Goal: Information Seeking & Learning: Check status

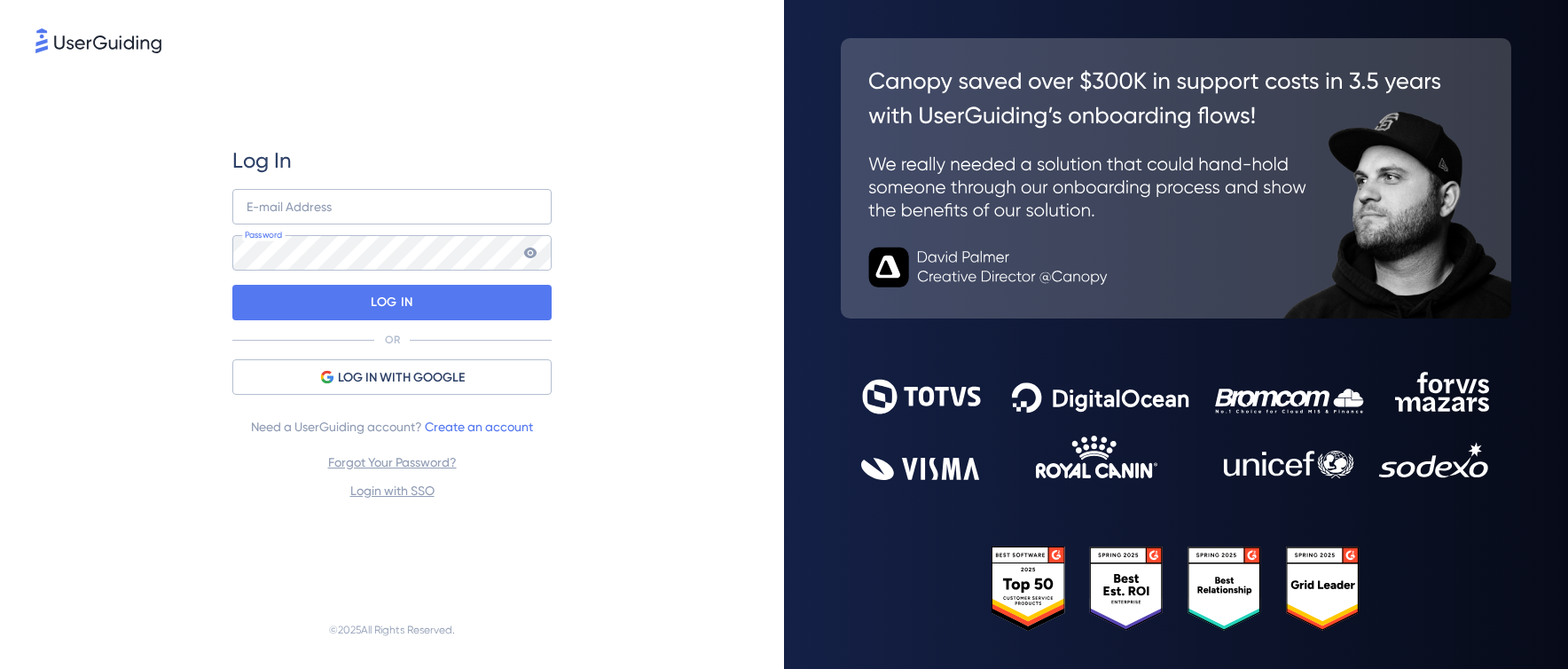
click at [1525, 394] on div at bounding box center [1175, 334] width 784 height 669
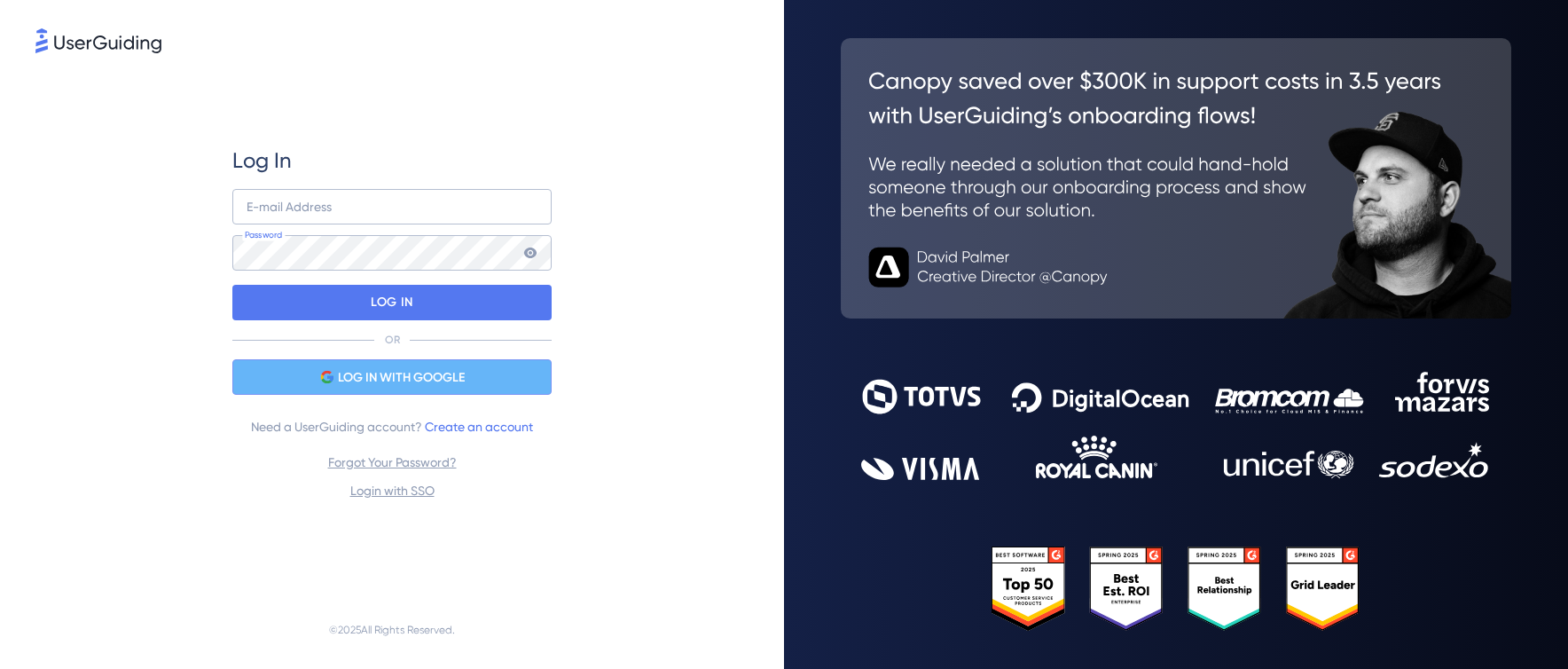
click at [426, 368] on span "LOG IN WITH GOOGLE" at bounding box center [401, 378] width 127 height 21
click at [411, 384] on span "LOG IN WITH GOOGLE" at bounding box center [401, 378] width 127 height 21
click at [445, 387] on span "LOG IN WITH GOOGLE" at bounding box center [401, 378] width 127 height 21
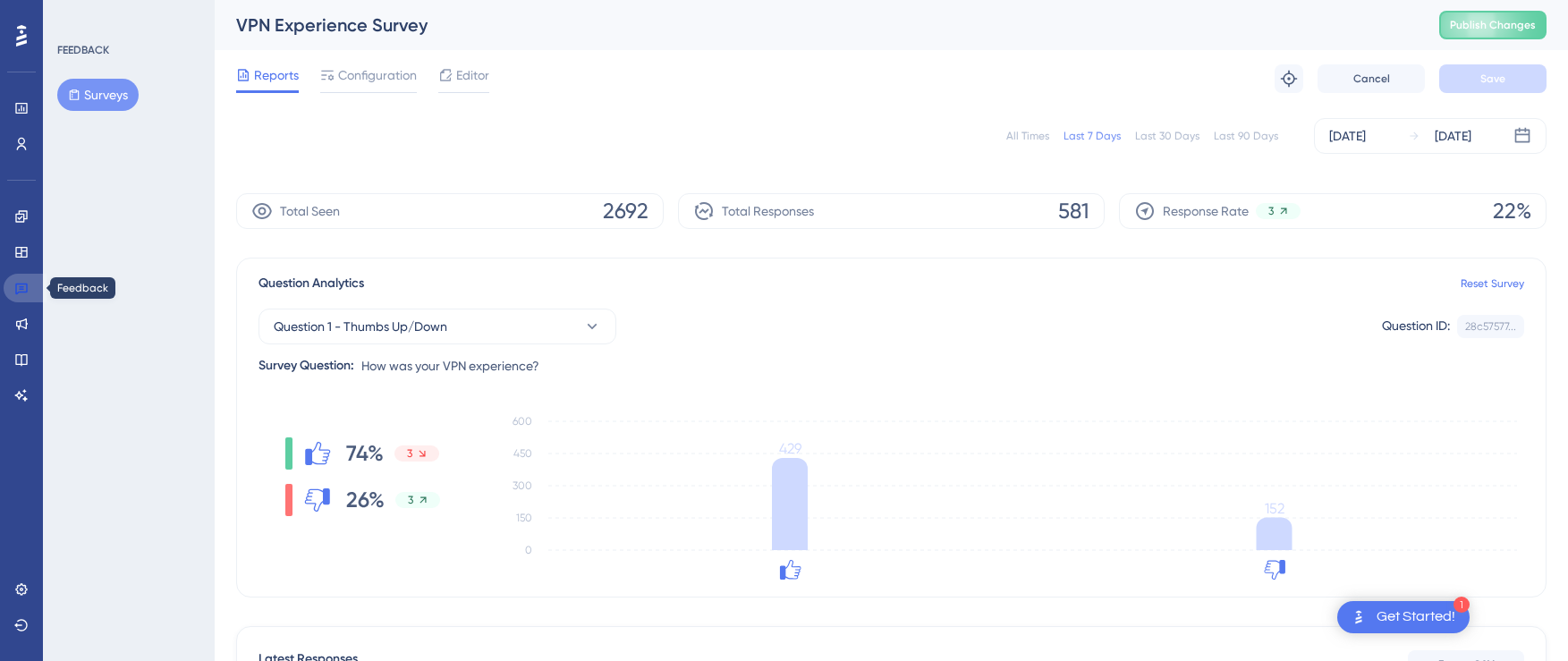
click at [38, 283] on link at bounding box center [25, 288] width 43 height 28
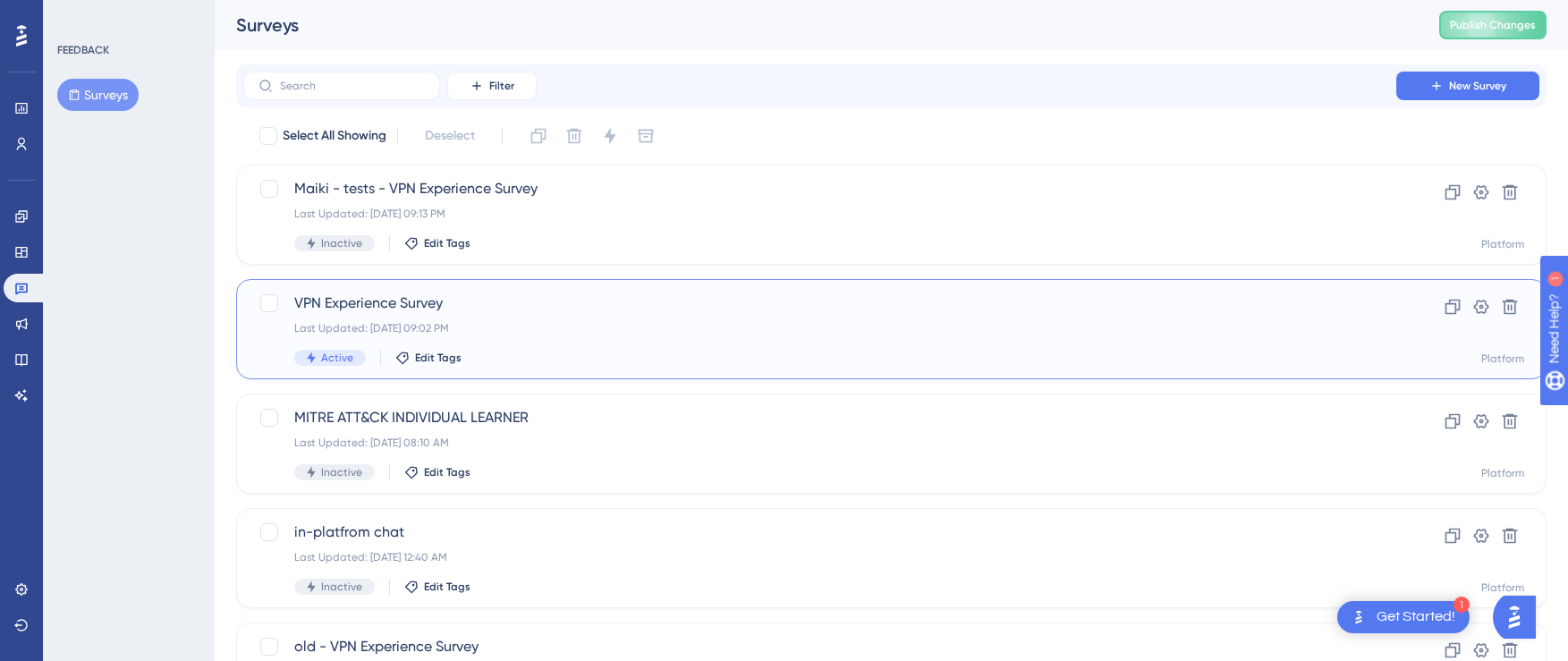
click at [371, 299] on span "VPN Experience Survey" at bounding box center [820, 303] width 1051 height 21
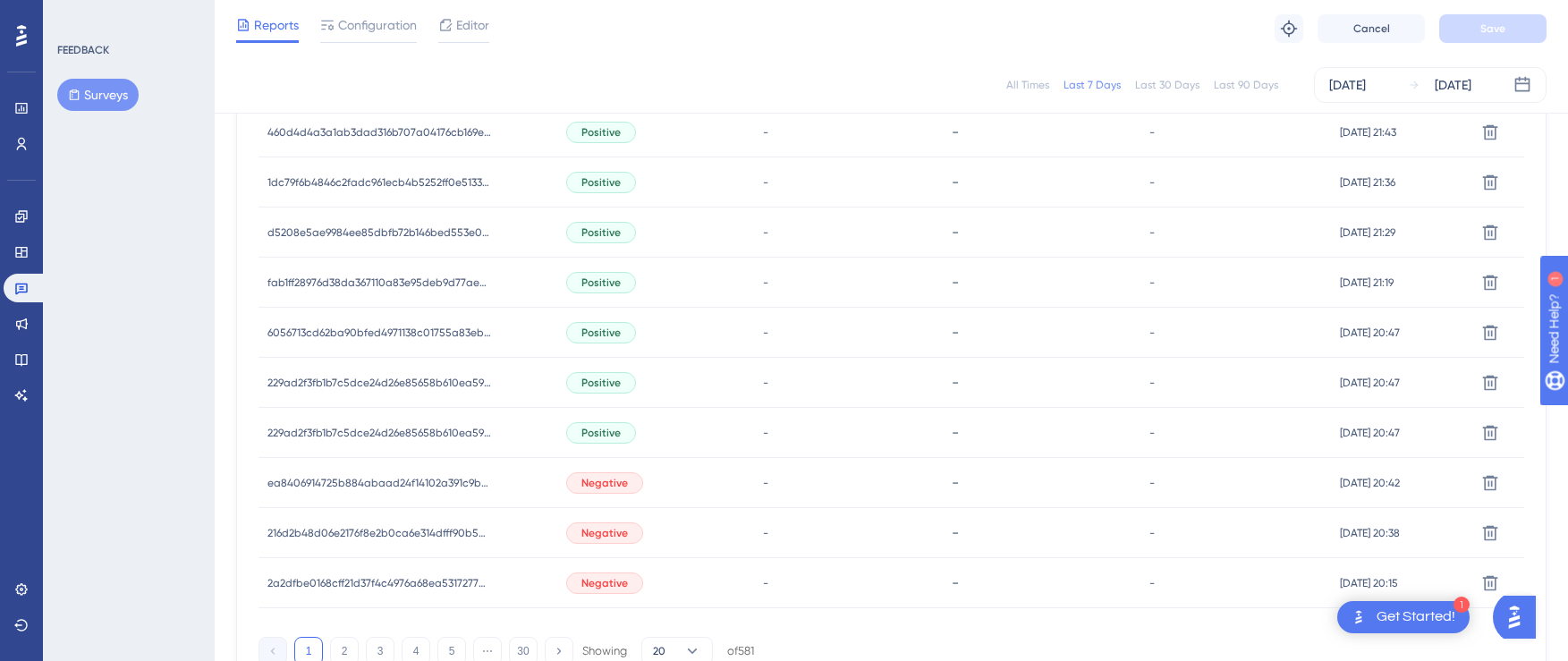
scroll to position [1163, 0]
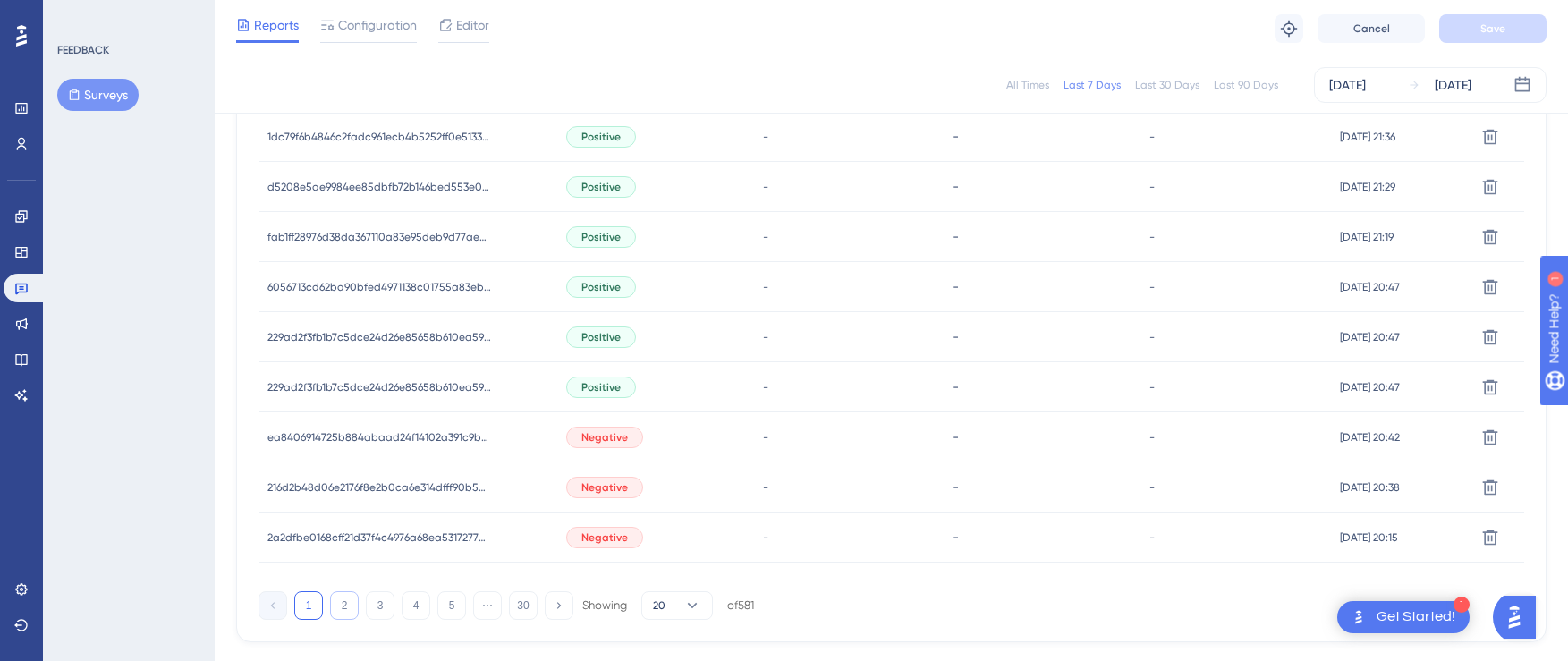
click at [340, 604] on button "2" at bounding box center [344, 605] width 28 height 28
click at [391, 608] on button "3" at bounding box center [379, 605] width 28 height 28
click at [415, 603] on button "4" at bounding box center [415, 605] width 28 height 28
click at [375, 613] on button "3" at bounding box center [379, 605] width 28 height 28
click at [943, 489] on div "-" at bounding box center [1043, 486] width 199 height 50
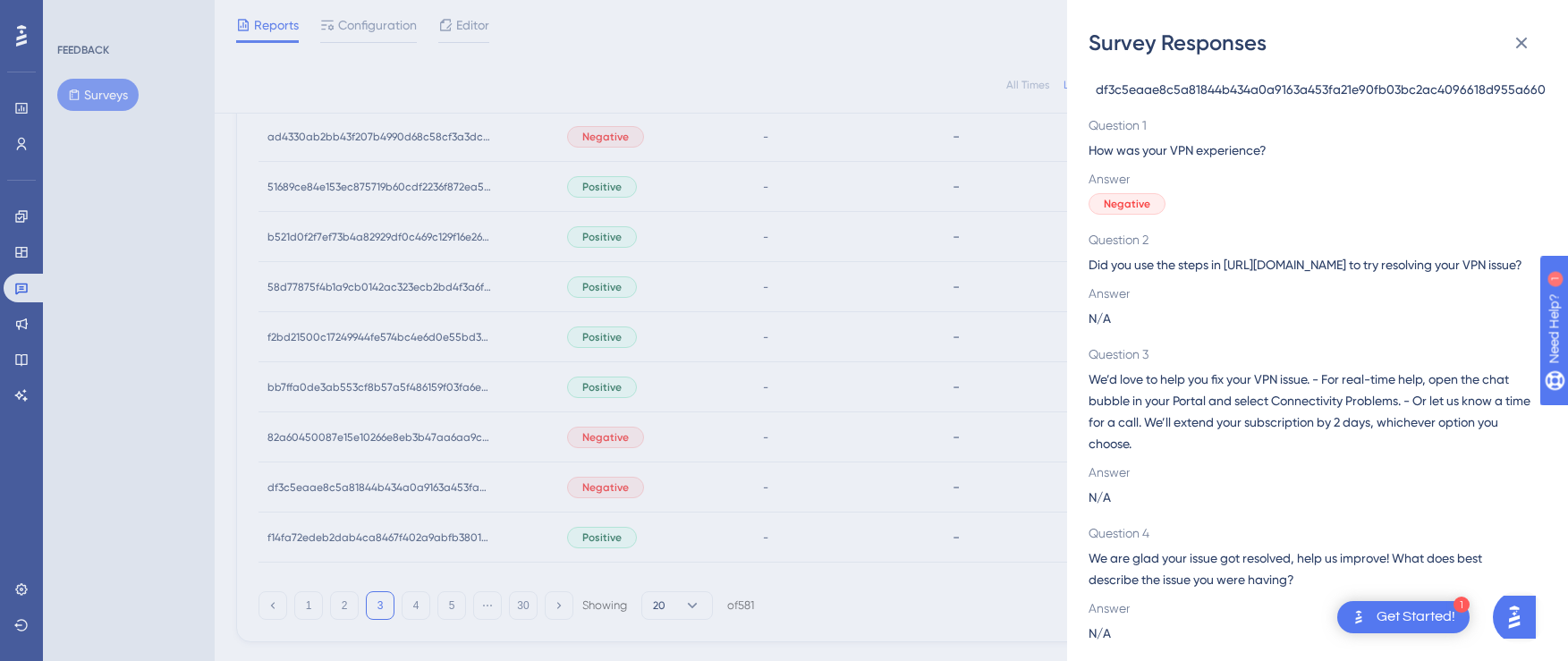
click at [1407, 93] on span "df3c5eaae8c5a81844b434a0a9163a453fa21e90fb03bc2ac4096618d955a660" at bounding box center [1320, 90] width 450 height 21
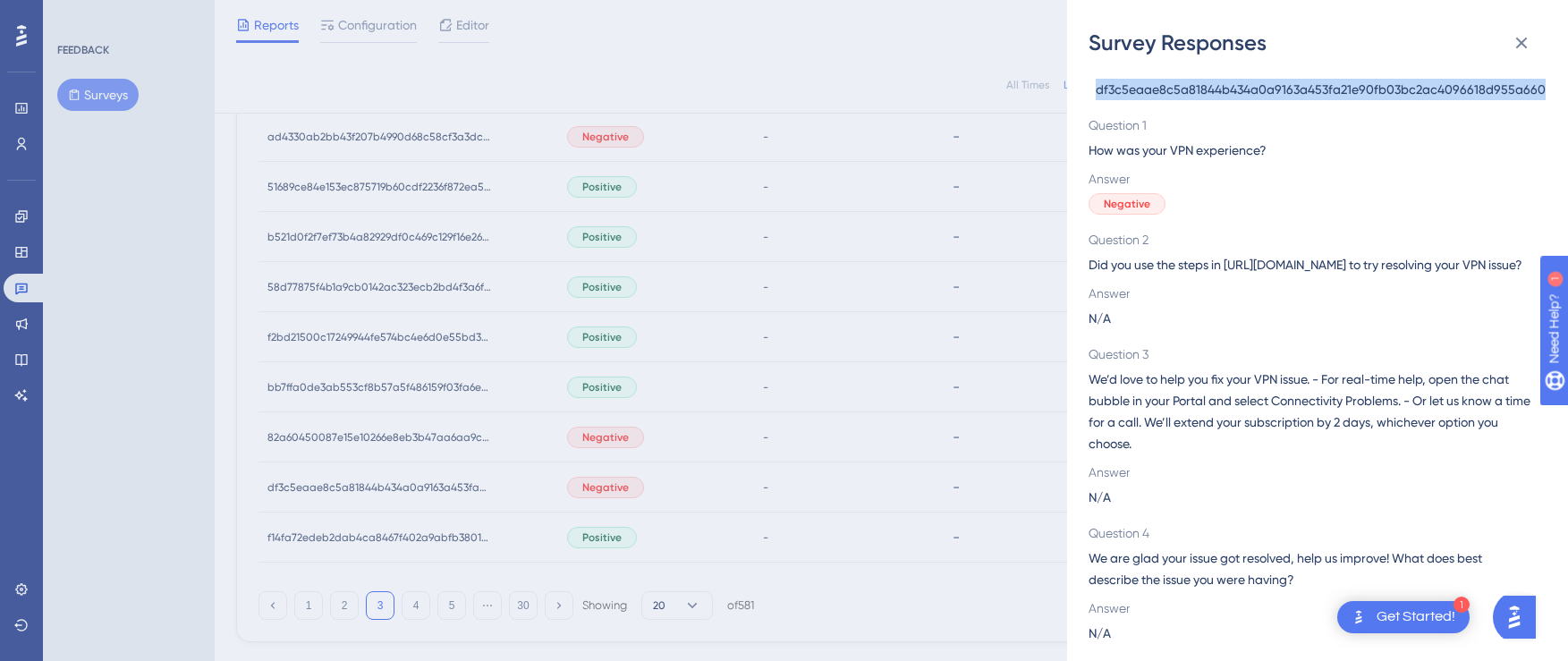
click at [1407, 93] on span "df3c5eaae8c5a81844b434a0a9163a453fa21e90fb03bc2ac4096618d955a660" at bounding box center [1320, 90] width 450 height 21
copy span "df3c5eaae8c5a81844b434a0a9163a453fa21e90fb03bc2ac4096618d955a660"
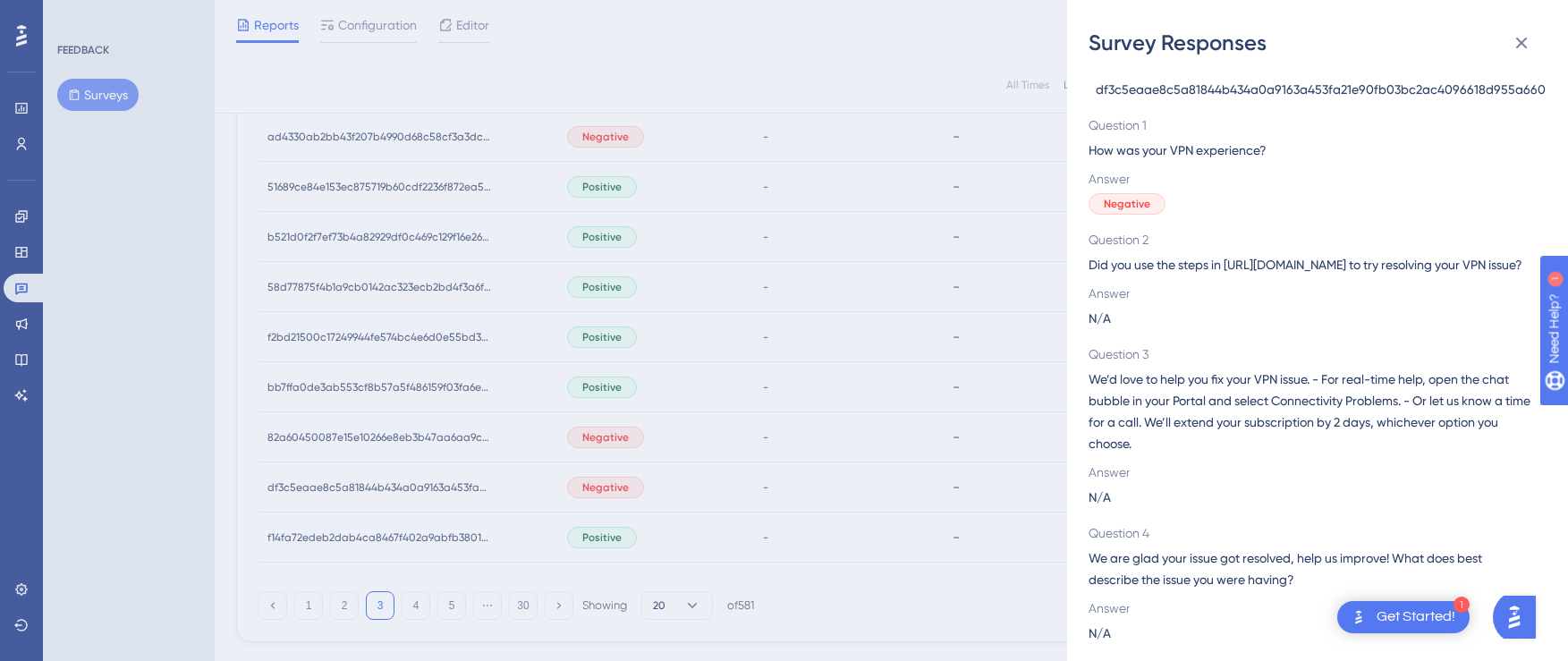
click at [807, 369] on div "Survey Responses df3c5eaae8c5a81844b434a0a9163a453fa21e90fb03bc2ac4096618d955a6…" at bounding box center [784, 330] width 1568 height 661
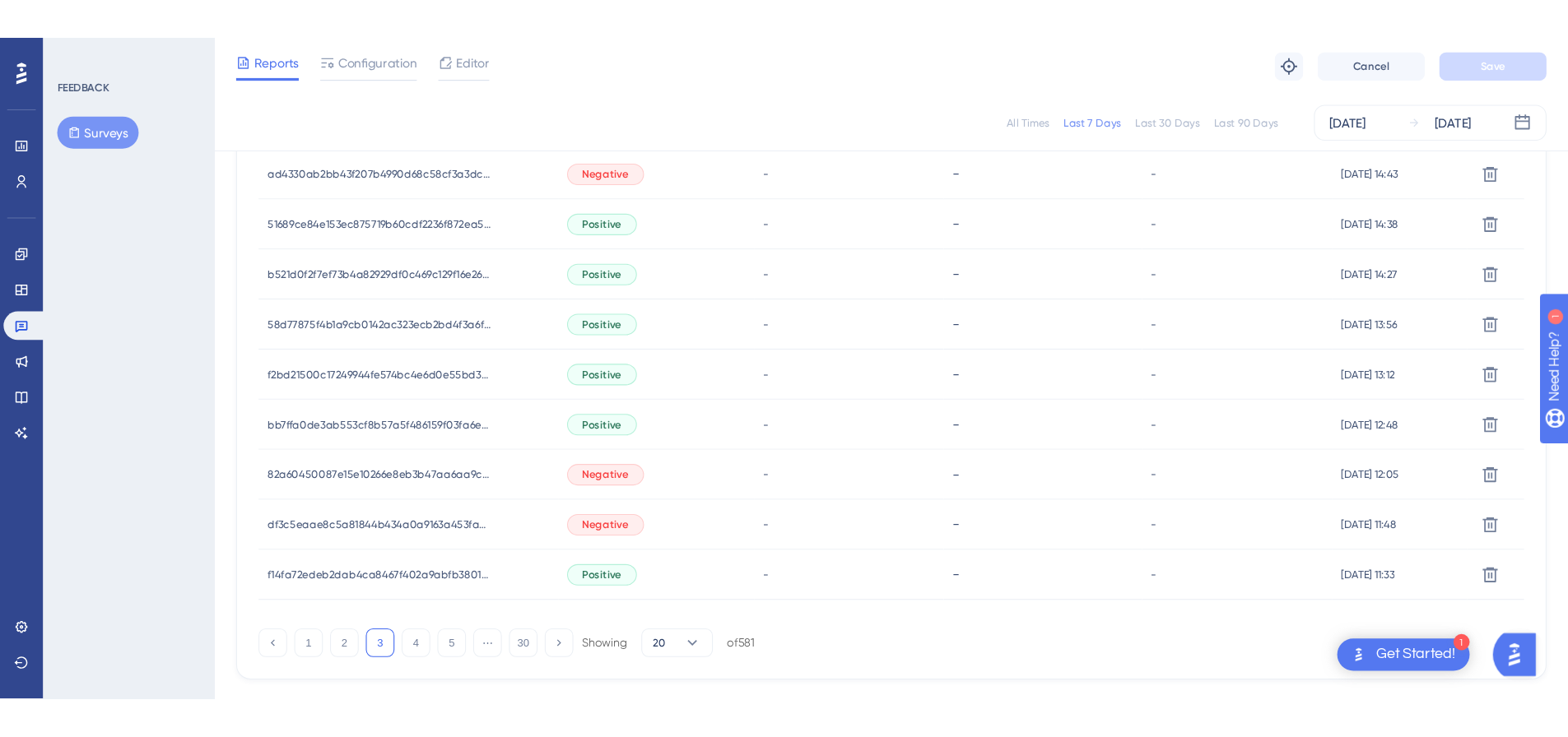
scroll to position [1009, 0]
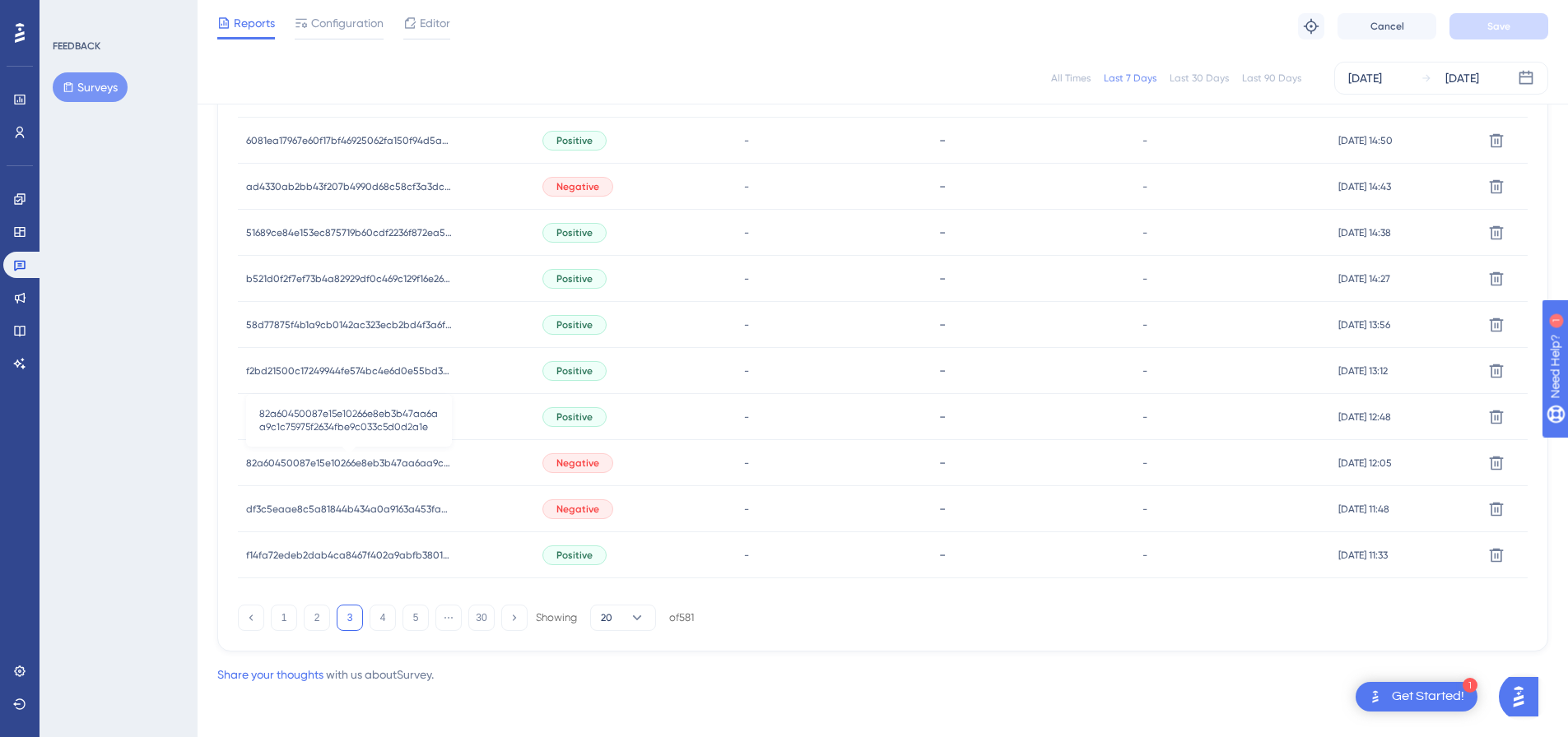
click at [396, 463] on span "82a60450087e15e10266e8eb3b47aa6aa9c1c75975f2634fbe9c033c5d0d2a1e" at bounding box center [348, 463] width 205 height 13
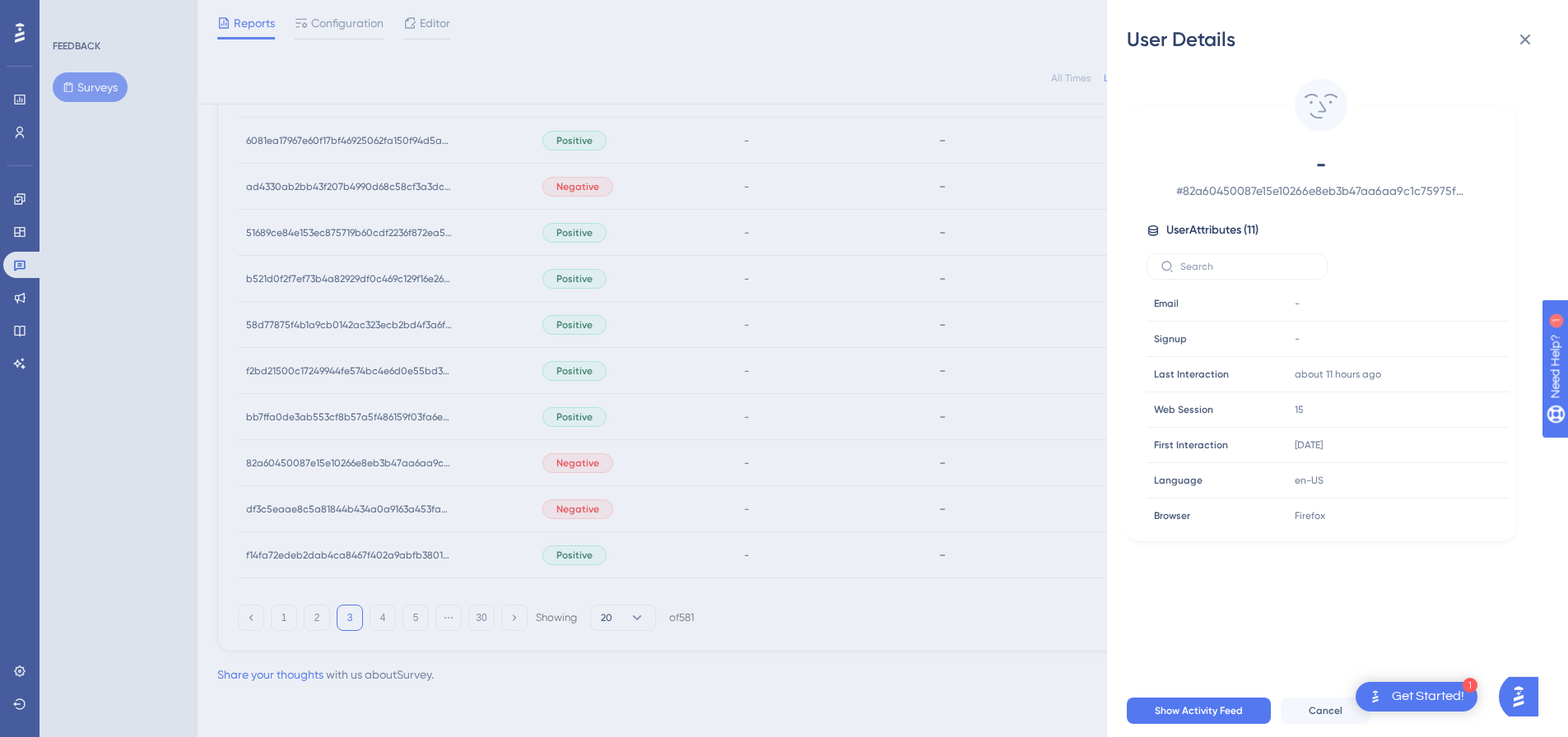
click at [690, 464] on div "User Details - # 82a60450087e15e10266e8eb3b47aa6aa9c1c75975f2634fbe9c033c5d0d2a…" at bounding box center [784, 368] width 1568 height 737
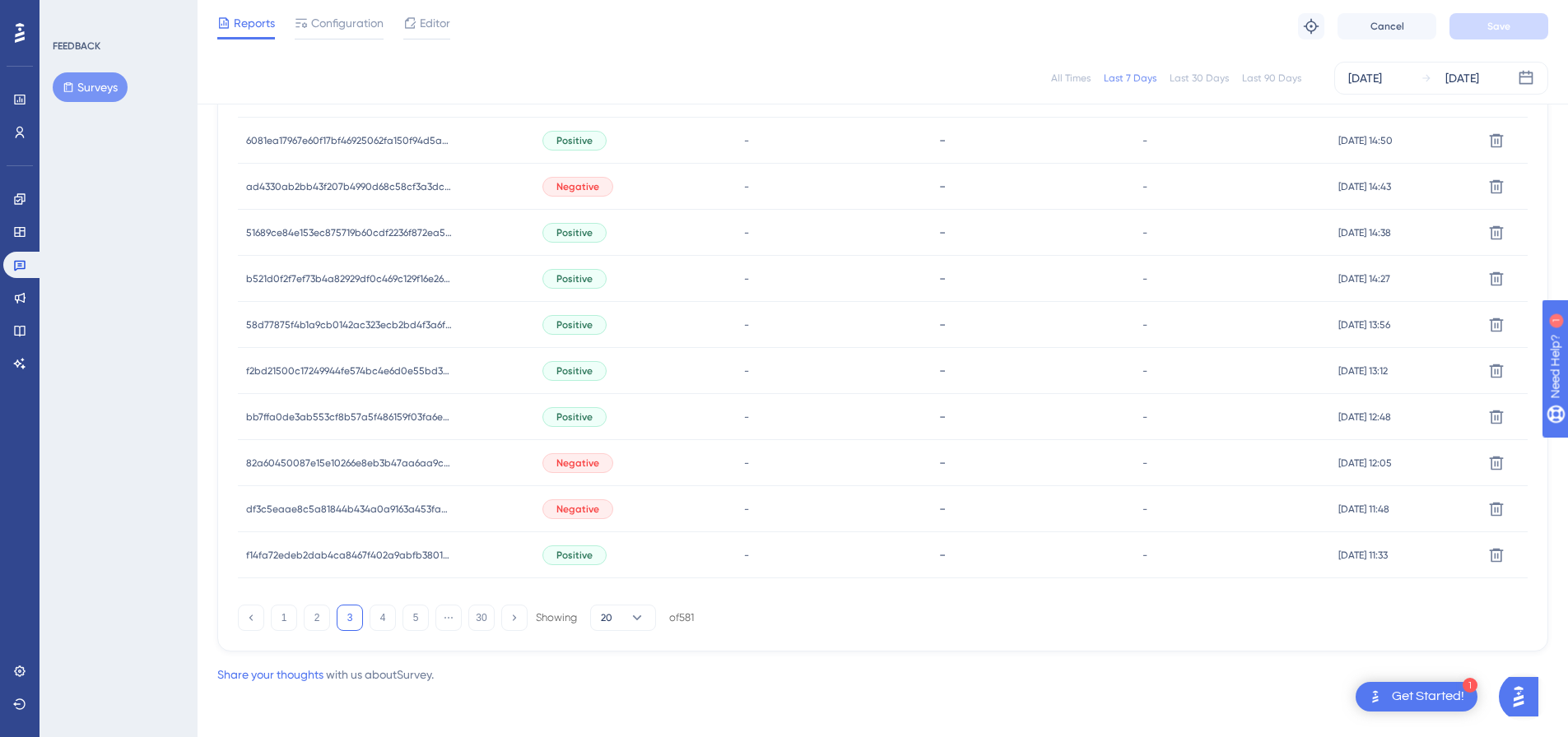
click at [604, 468] on div "Negative" at bounding box center [578, 464] width 71 height 20
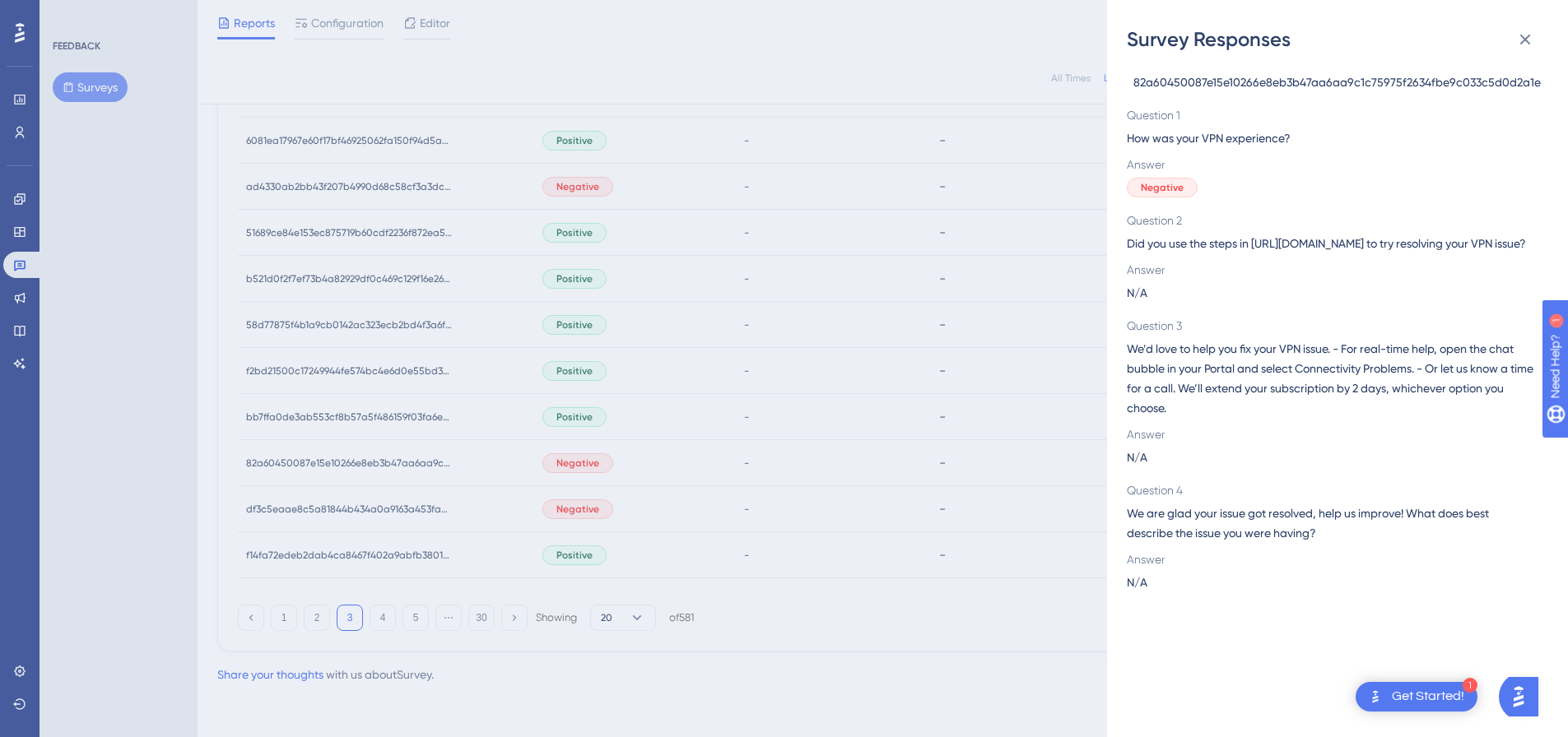
click at [1328, 75] on span "82a60450087e15e10266e8eb3b47aa6aa9c1c75975f2634fbe9c033c5d0d2a1e" at bounding box center [1337, 82] width 407 height 20
copy span "82a60450087e15e10266e8eb3b47aa6aa9c1c75975f2634fbe9c033c5d0d2a1e"
click at [856, 486] on div "Survey Responses 82a60450087e15e10266e8eb3b47aa6aa9c1c75975f2634fbe9c033c5d0d2a…" at bounding box center [784, 368] width 1568 height 737
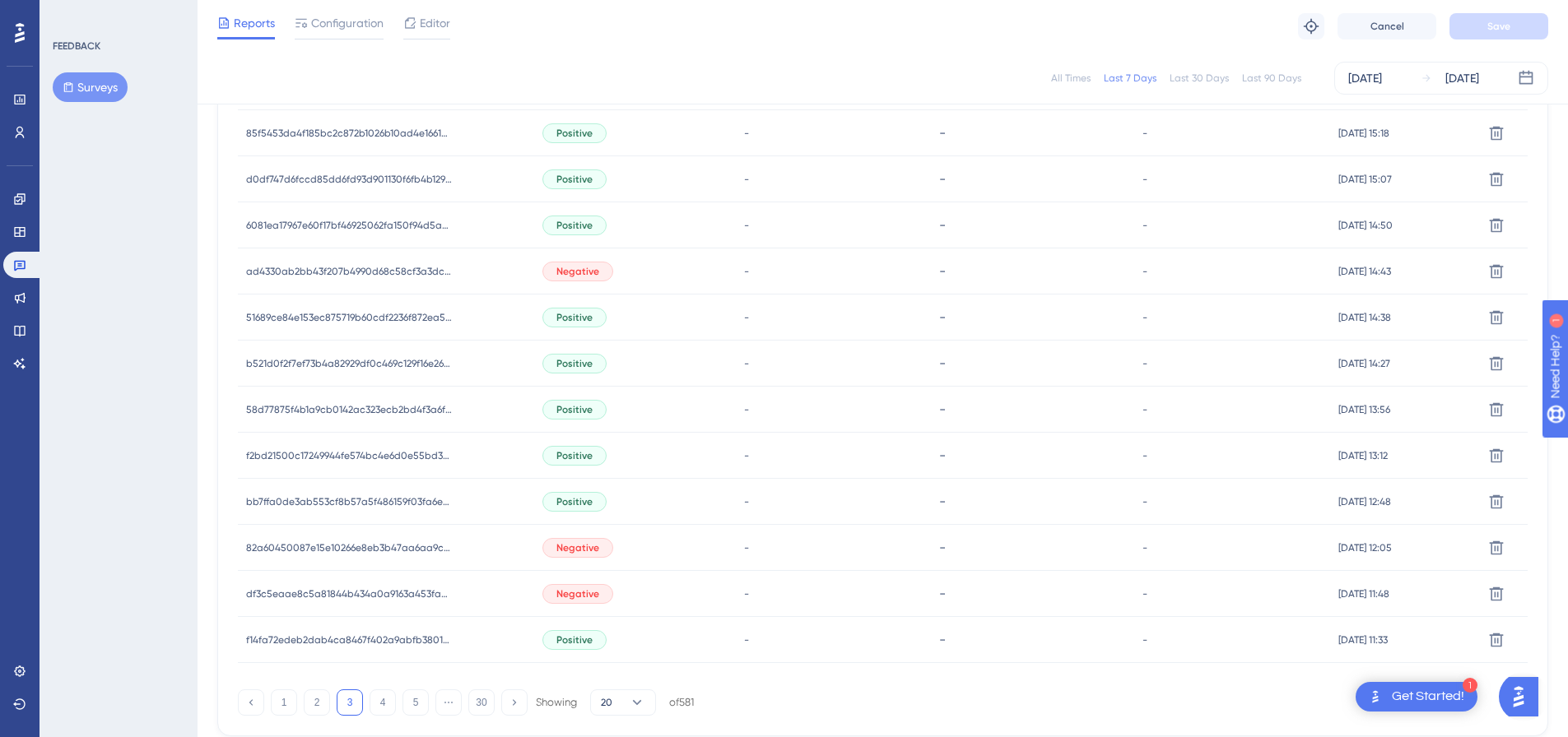
scroll to position [845, 0]
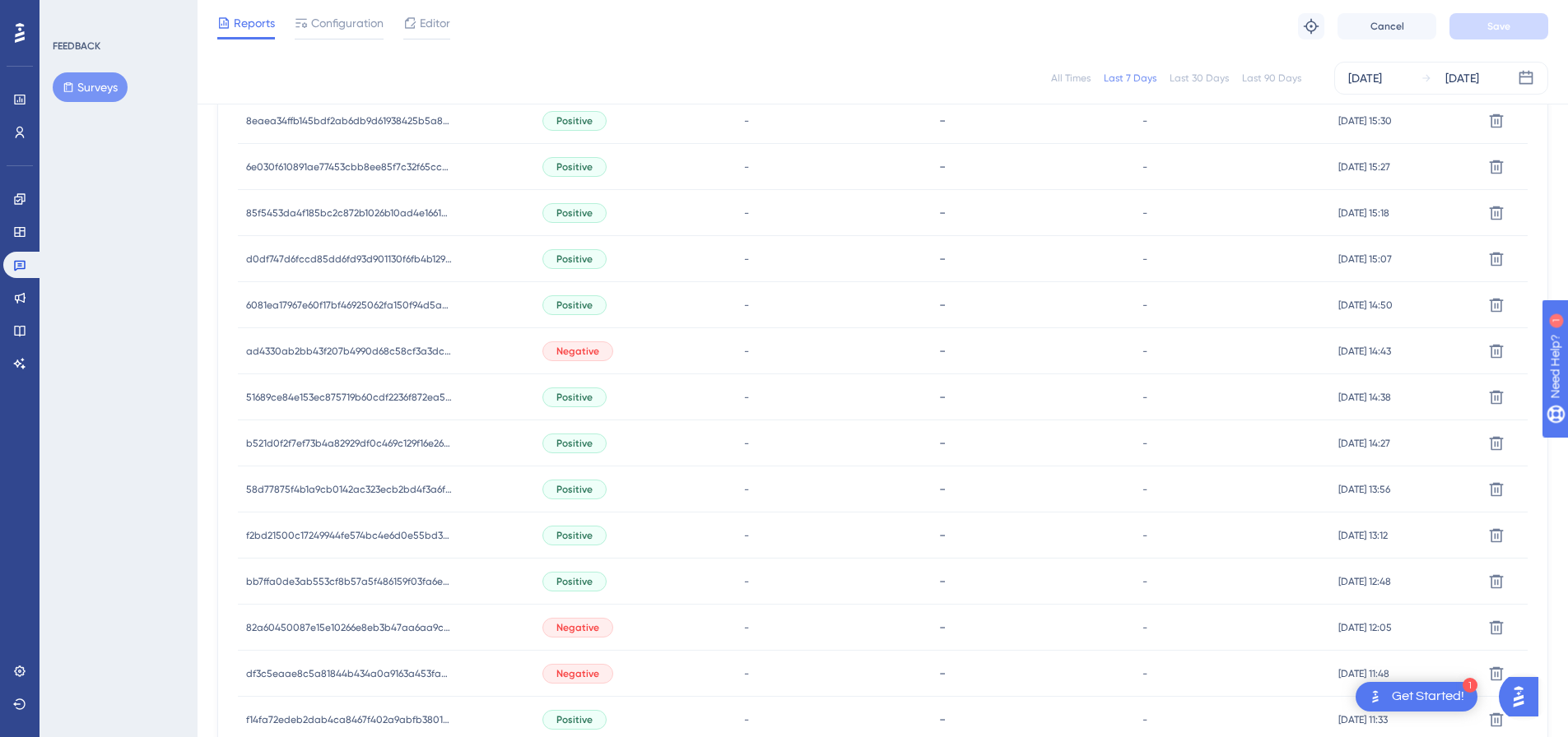
click at [605, 350] on div "Negative" at bounding box center [578, 351] width 71 height 20
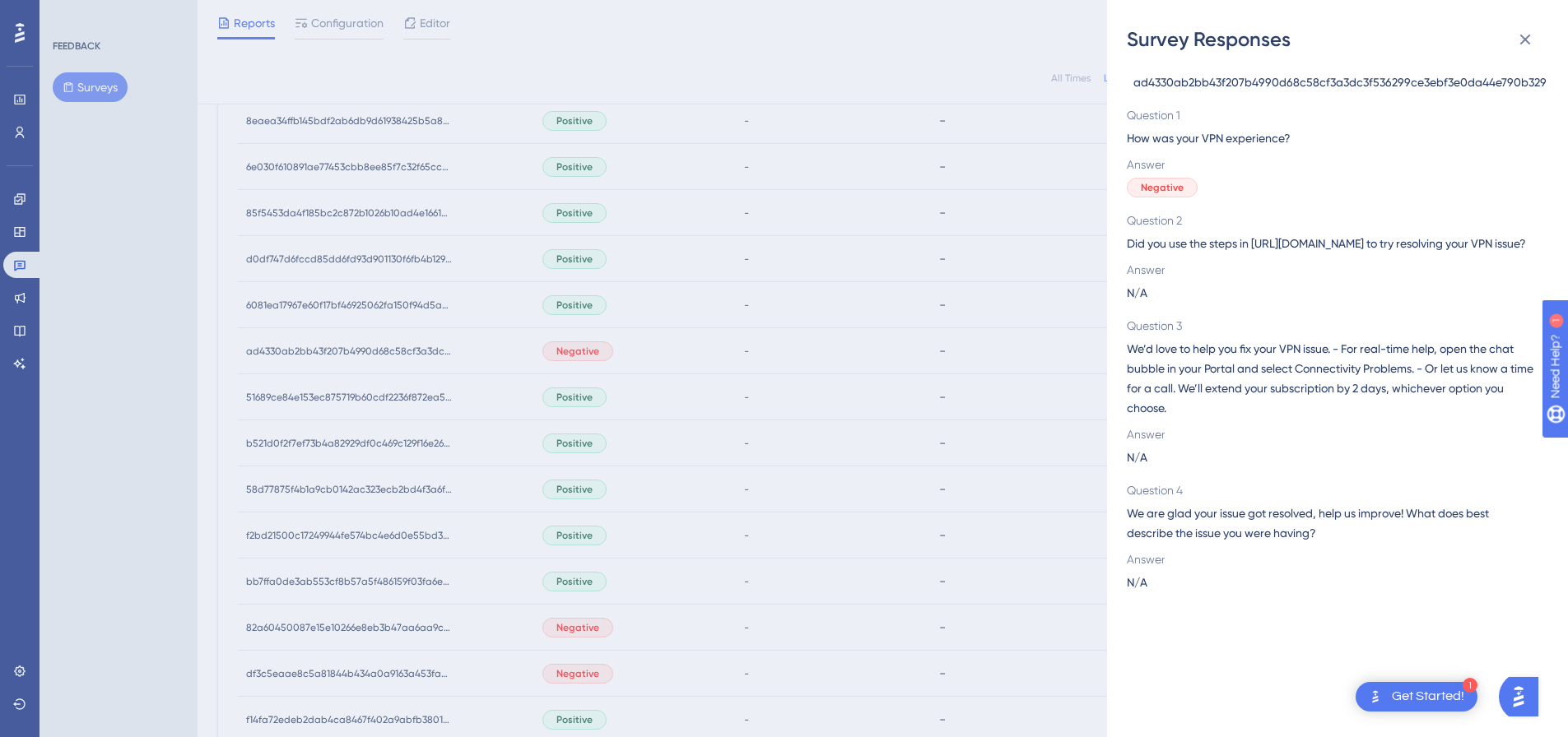
click at [1406, 80] on span "ad4330ab2bb43f207b4990d68c58cf3a3dc3f536299ce3ebf3e0da44e790b329" at bounding box center [1340, 82] width 414 height 20
copy span "ad4330ab2bb43f207b4990d68c58cf3a3dc3f536299ce3ebf3e0da44e790b329"
click at [599, 342] on div "Survey Responses ad4330ab2bb43f207b4990d68c58cf3a3dc3f536299ce3ebf3e0da44e790b3…" at bounding box center [784, 368] width 1568 height 737
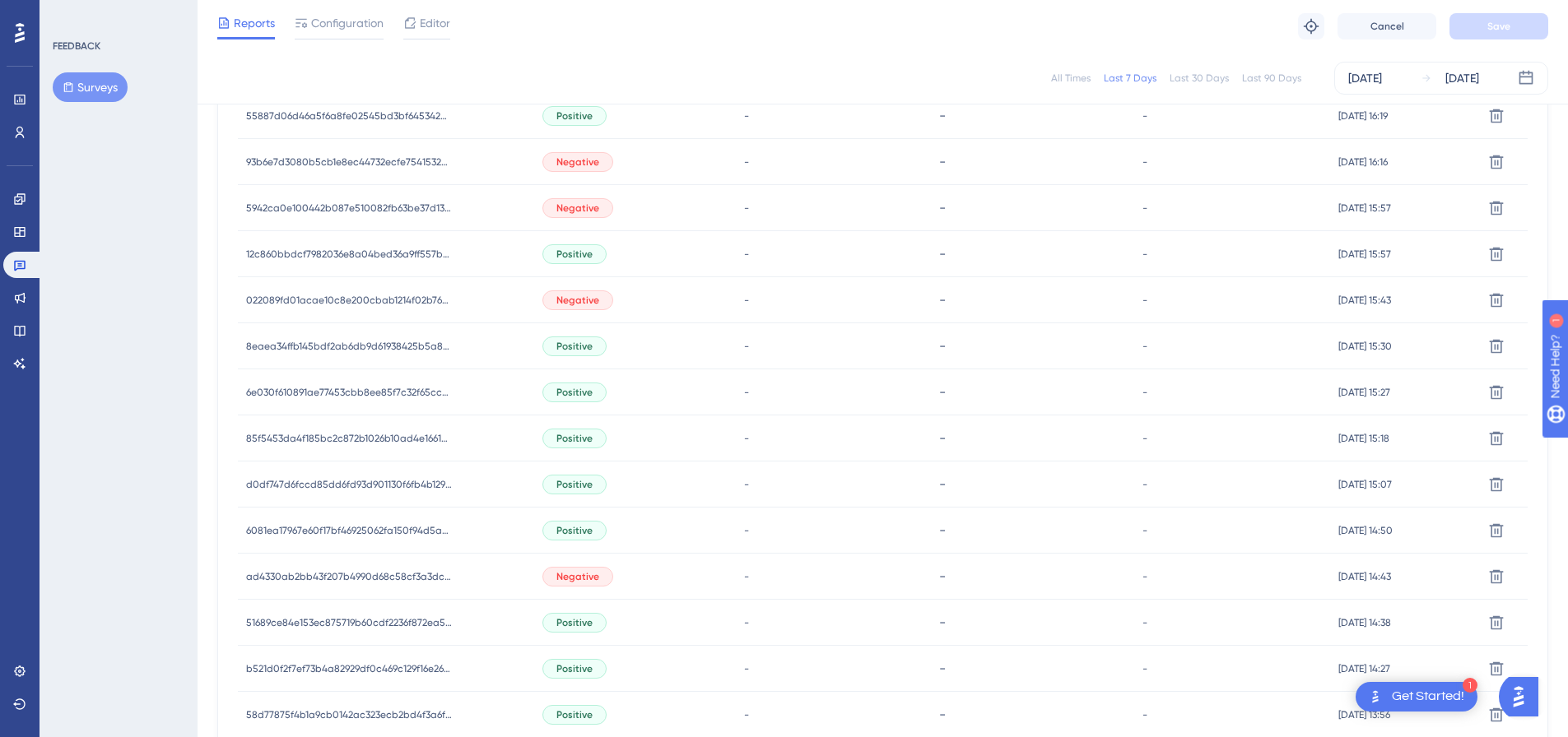
scroll to position [597, 0]
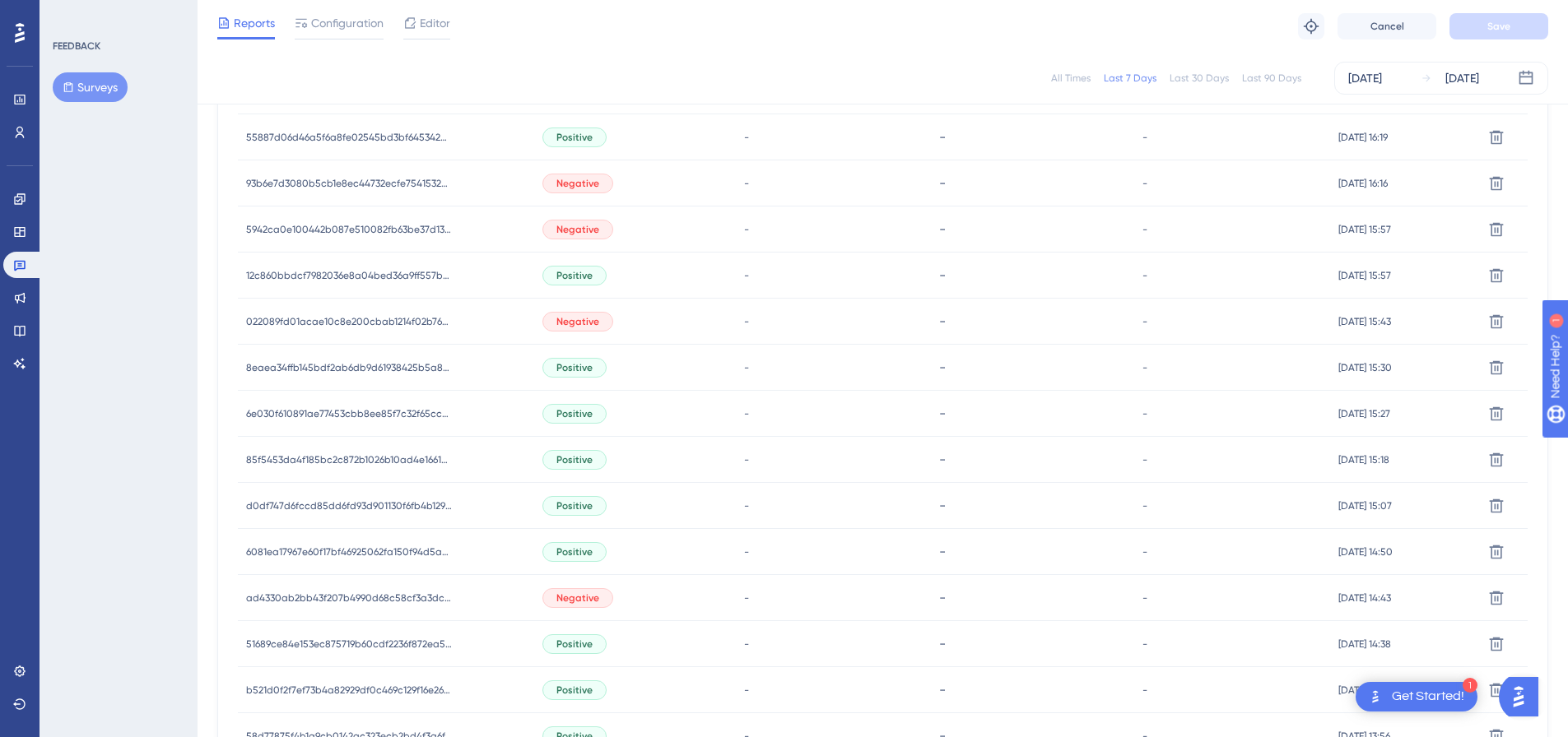
click at [578, 320] on span "Negative" at bounding box center [578, 321] width 43 height 13
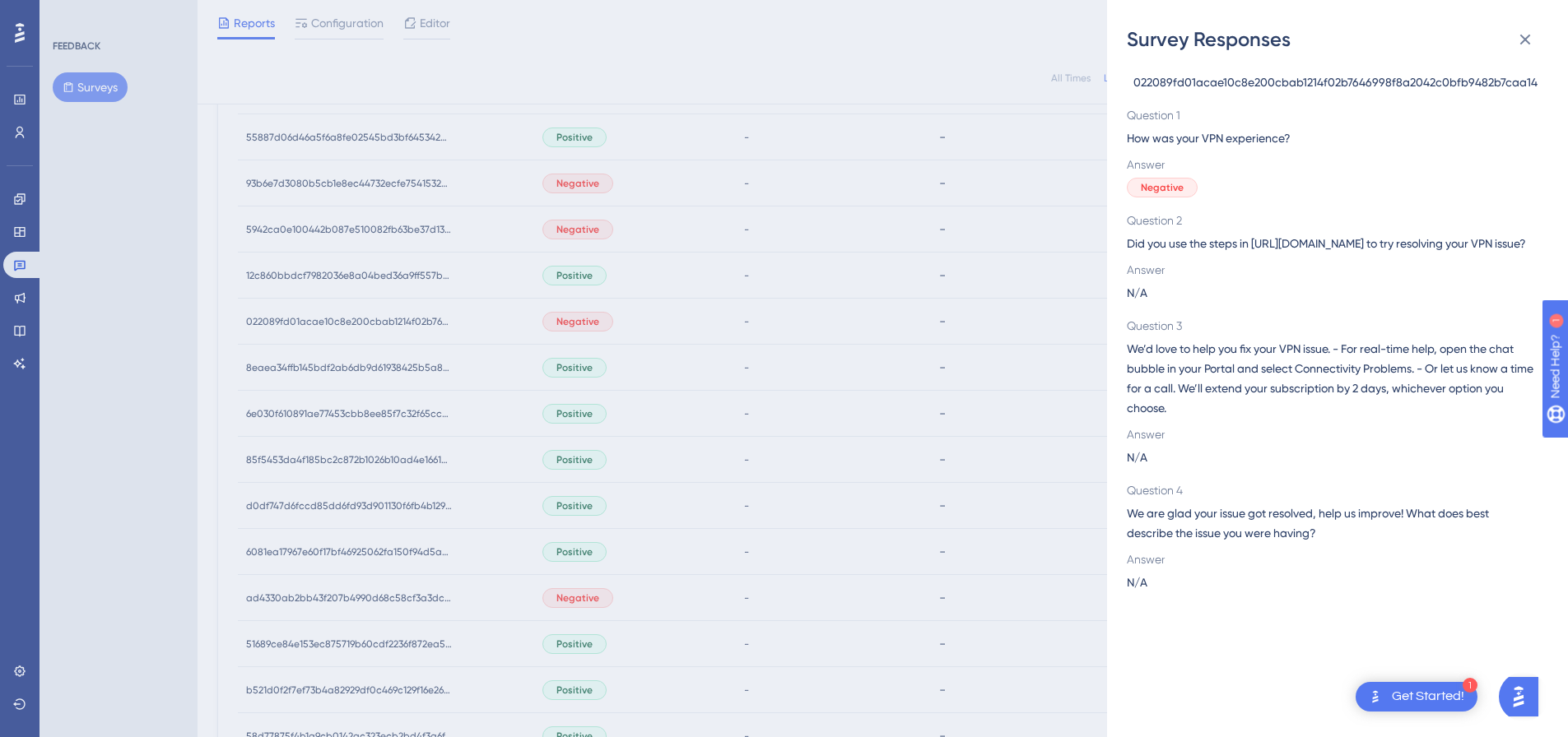
click at [1297, 82] on span "022089fd01acae10c8e200cbab1214f02b7646998f8a2042c0bfb9482b7caa14" at bounding box center [1336, 82] width 405 height 20
copy span "022089fd01acae10c8e200cbab1214f02b7646998f8a2042c0bfb9482b7caa14"
